Goal: Check status: Check status

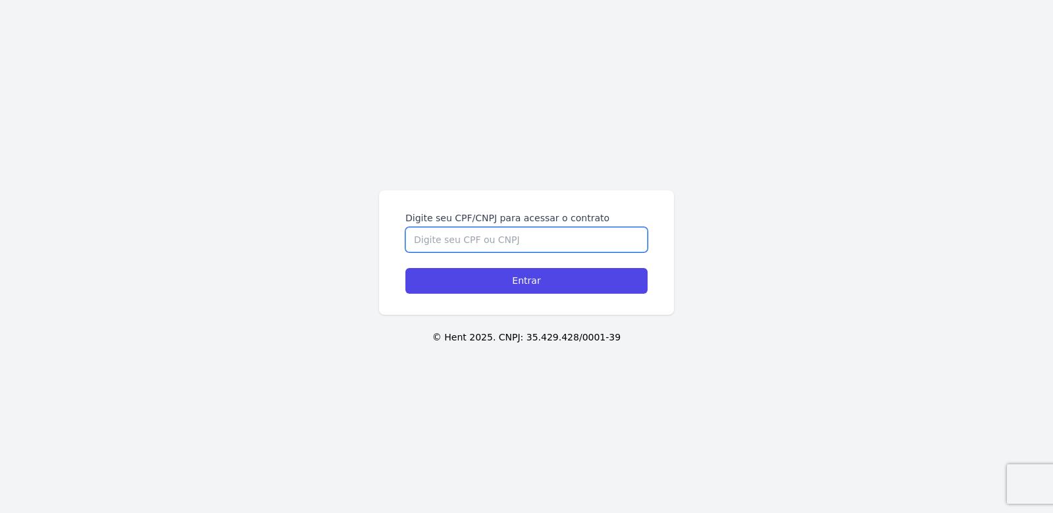
click at [513, 241] on input "Digite seu CPF/CNPJ para acessar o contrato" at bounding box center [526, 239] width 242 height 25
type input "10313778400"
click at [405, 268] on input "Entrar" at bounding box center [526, 281] width 242 height 26
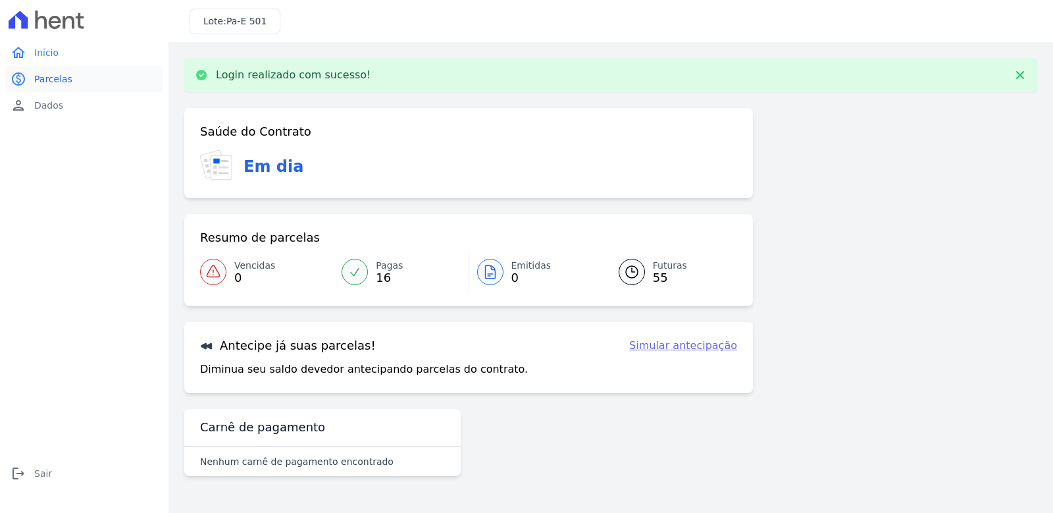
click at [64, 78] on span "Parcelas" at bounding box center [53, 78] width 38 height 13
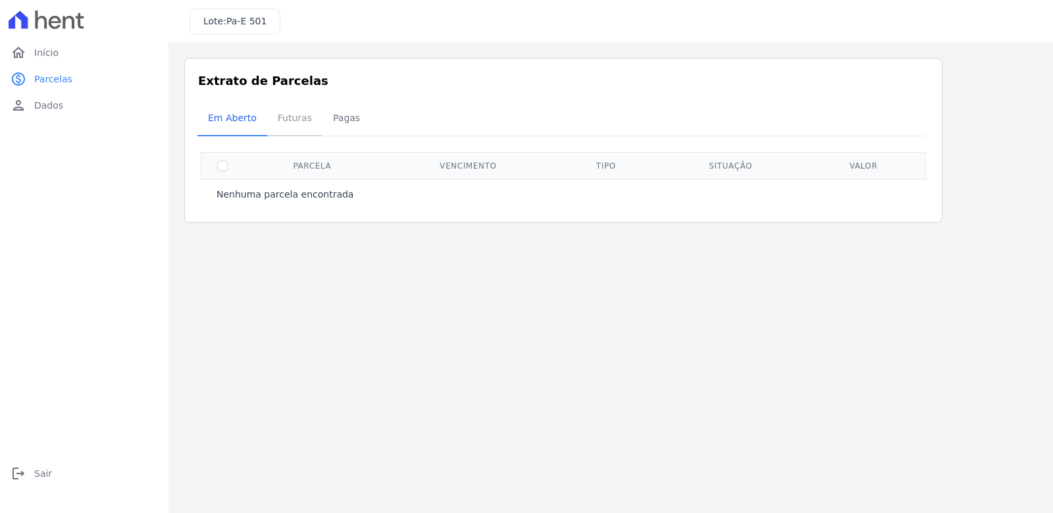
click at [288, 122] on span "Futuras" at bounding box center [295, 118] width 50 height 26
